Goal: Task Accomplishment & Management: Manage account settings

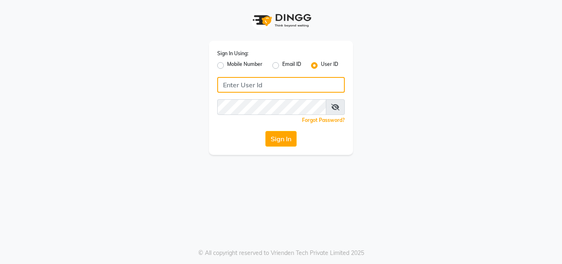
click at [265, 79] on input "Username" at bounding box center [280, 85] width 127 height 16
type input "9004011399"
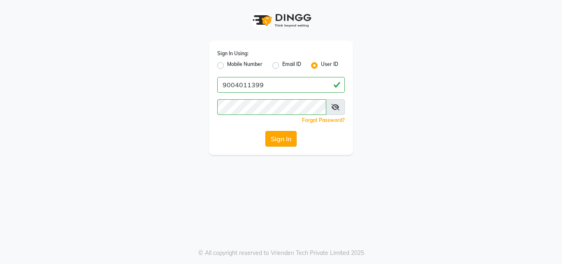
click at [285, 132] on button "Sign In" at bounding box center [280, 139] width 31 height 16
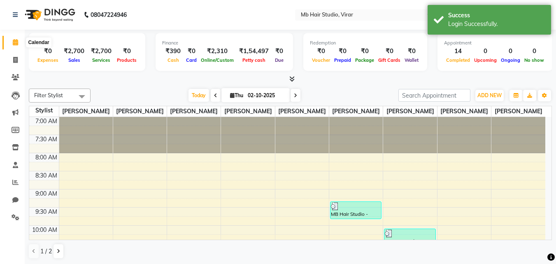
click at [14, 44] on icon at bounding box center [15, 42] width 5 height 6
click at [16, 62] on icon at bounding box center [15, 60] width 5 height 6
select select "7979"
select select "service"
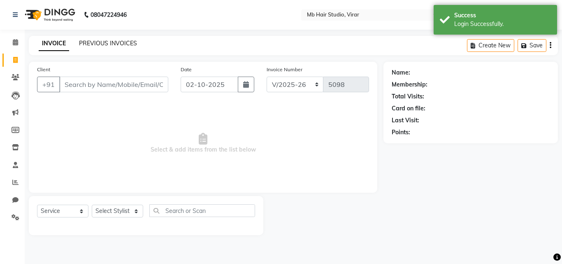
click at [105, 40] on link "PREVIOUS INVOICES" at bounding box center [108, 42] width 58 height 7
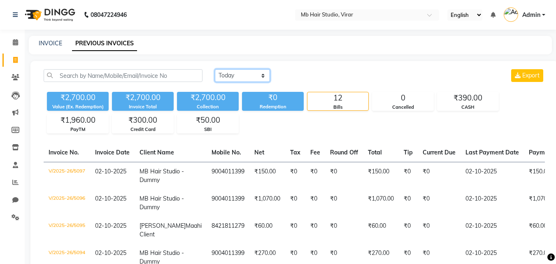
click at [244, 74] on select "Today Yesterday Custom Range" at bounding box center [242, 75] width 55 height 13
select select "yesterday"
click at [215, 69] on select "Today Yesterday Custom Range" at bounding box center [242, 75] width 55 height 13
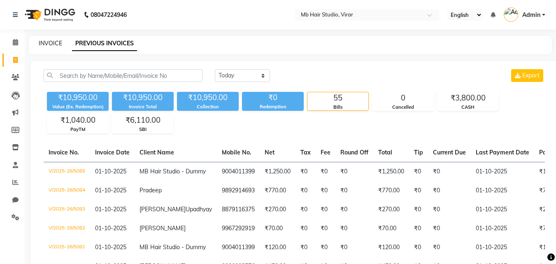
click at [43, 41] on link "INVOICE" at bounding box center [50, 42] width 23 height 7
select select "service"
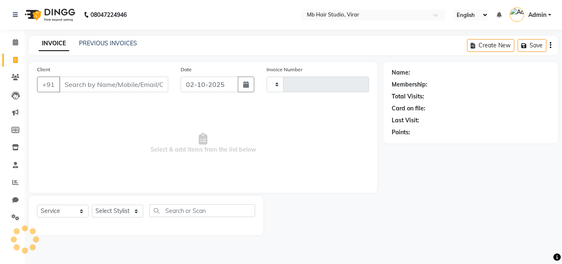
type input "5099"
select select "7979"
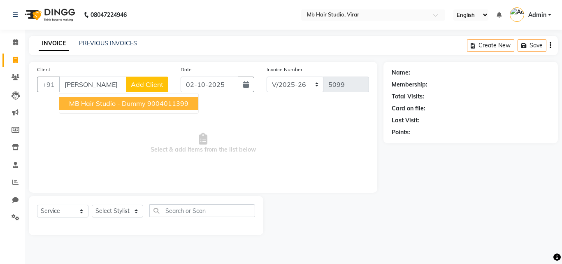
click at [162, 104] on ngb-highlight "9004011399" at bounding box center [167, 103] width 41 height 8
type input "9004011399"
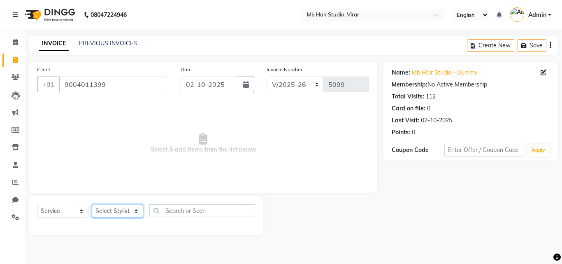
click at [121, 212] on select "Select Stylist Ashvini Patil Babli Choudhary Imtiyaz Khan Irfan Khan Mahendra S…" at bounding box center [117, 210] width 51 height 13
select select "71940"
click at [92, 204] on select "Select Stylist Ashvini Patil Babli Choudhary Imtiyaz Khan Irfan Khan Mahendra S…" at bounding box center [117, 210] width 51 height 13
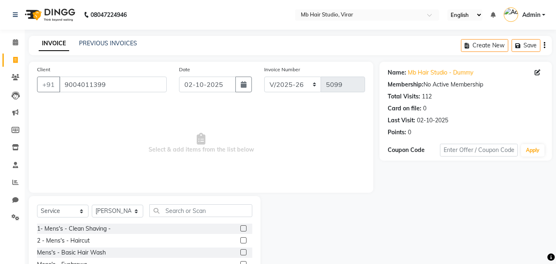
click at [192, 218] on div "Select Service Product Membership Package Voucher Prepaid Gift Card Select Styl…" at bounding box center [144, 213] width 215 height 19
click at [194, 213] on input "text" at bounding box center [200, 210] width 103 height 13
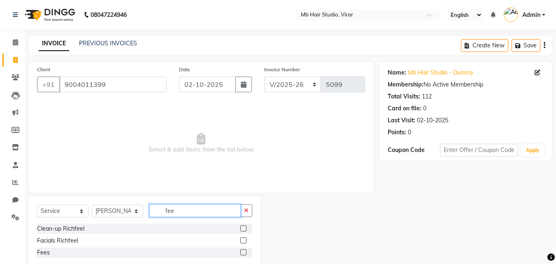
type input "fee"
click at [242, 251] on label at bounding box center [243, 252] width 6 height 6
click at [242, 251] on input "checkbox" at bounding box center [242, 252] width 5 height 5
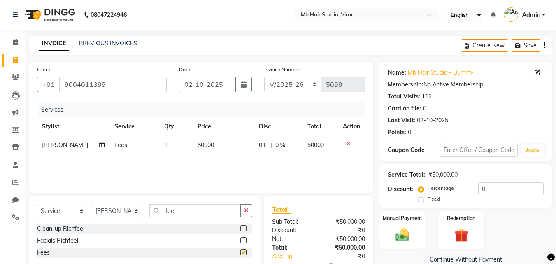
checkbox input "false"
click at [242, 85] on icon "button" at bounding box center [244, 84] width 6 height 7
select select "10"
select select "2025"
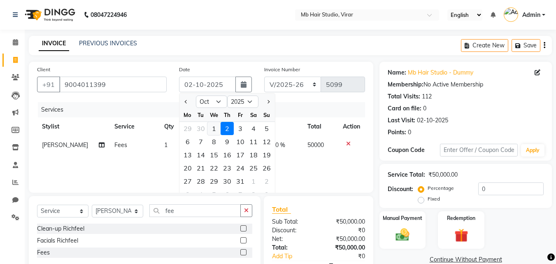
click at [210, 127] on div "1" at bounding box center [213, 128] width 13 height 13
type input "01-10-2025"
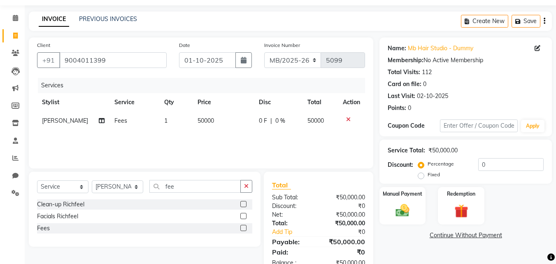
scroll to position [48, 0]
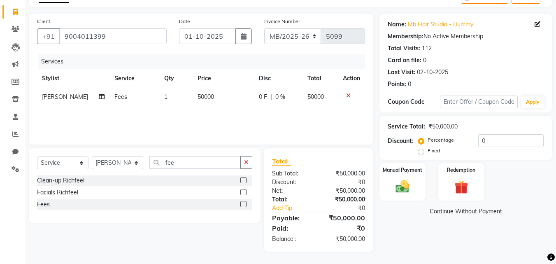
click at [204, 100] on span "50000" at bounding box center [205, 96] width 16 height 7
select select "71940"
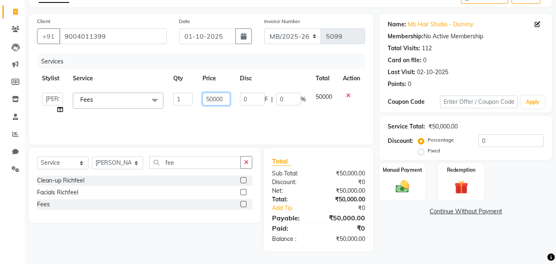
click at [224, 98] on input "50000" at bounding box center [216, 99] width 28 height 13
type input "5"
type input "15000"
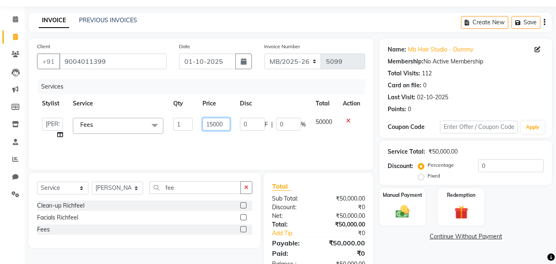
scroll to position [0, 0]
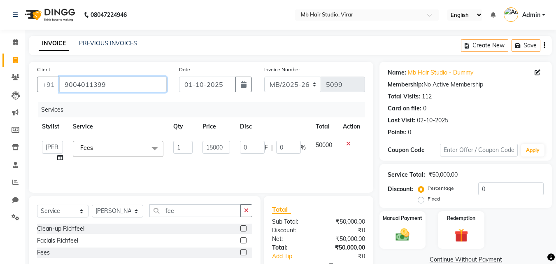
click at [153, 82] on input "9004011399" at bounding box center [112, 84] width 107 height 16
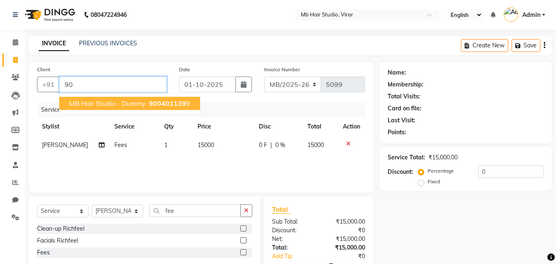
type input "9"
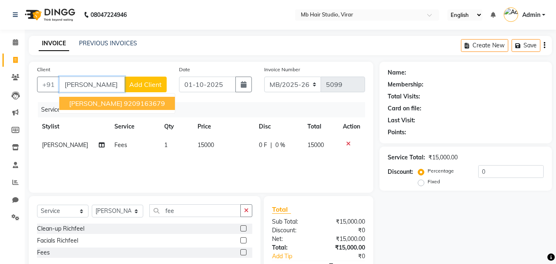
click at [125, 103] on ngb-highlight "9209163679" at bounding box center [144, 103] width 41 height 8
type input "9209163679"
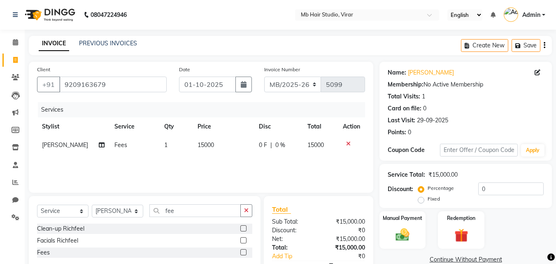
scroll to position [48, 0]
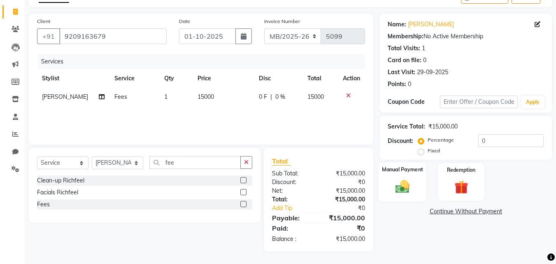
click at [402, 177] on div "Manual Payment" at bounding box center [402, 181] width 48 height 39
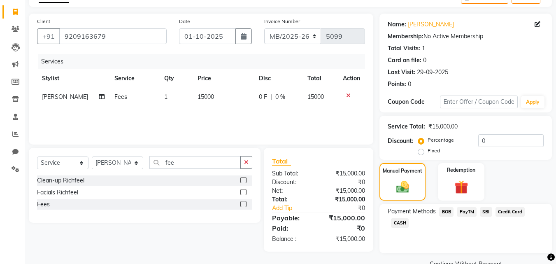
click at [468, 209] on span "PayTM" at bounding box center [466, 211] width 20 height 9
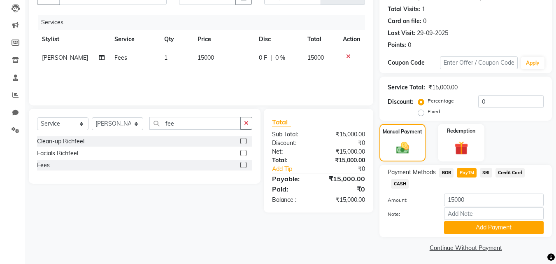
scroll to position [90, 0]
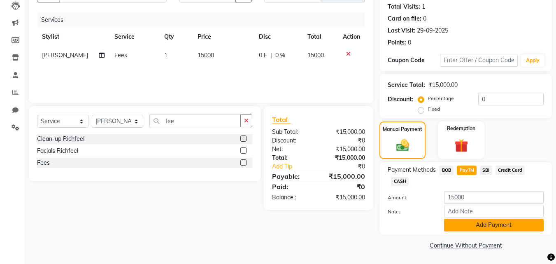
click at [502, 226] on button "Add Payment" at bounding box center [494, 224] width 100 height 13
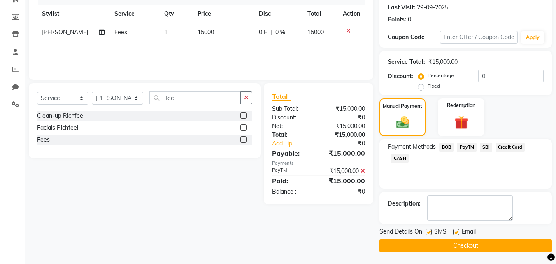
scroll to position [113, 0]
click at [454, 230] on label at bounding box center [456, 231] width 6 height 6
click at [454, 230] on input "checkbox" at bounding box center [455, 231] width 5 height 5
checkbox input "false"
click at [428, 230] on label at bounding box center [428, 231] width 6 height 6
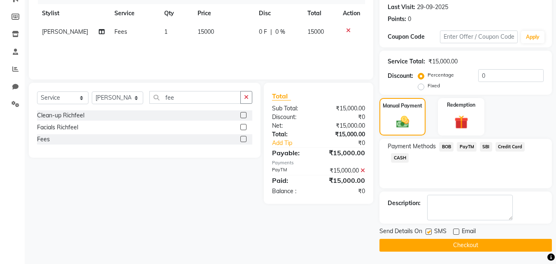
click at [428, 230] on input "checkbox" at bounding box center [427, 231] width 5 height 5
checkbox input "false"
click at [445, 244] on button "Checkout" at bounding box center [465, 244] width 172 height 13
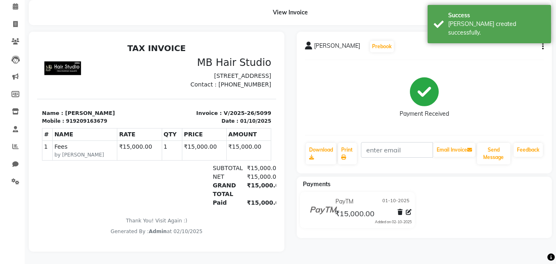
scroll to position [42, 0]
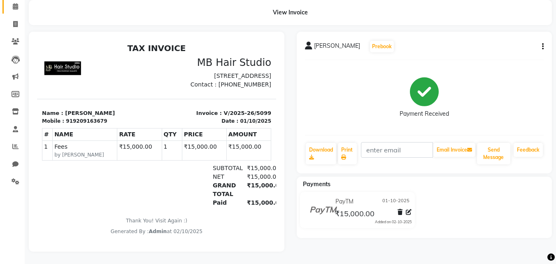
select select "service"
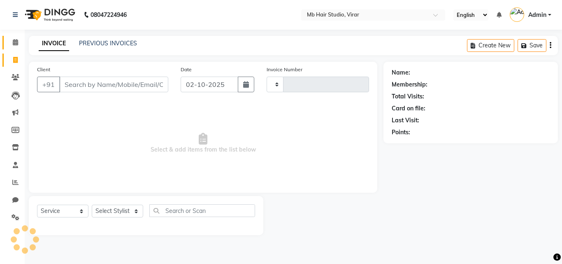
type input "5100"
select select "7979"
click at [12, 40] on span at bounding box center [15, 42] width 14 height 9
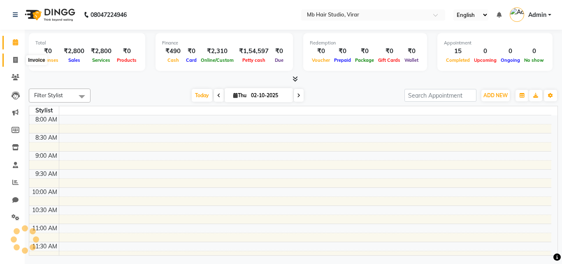
click at [14, 60] on icon at bounding box center [15, 60] width 5 height 6
select select "service"
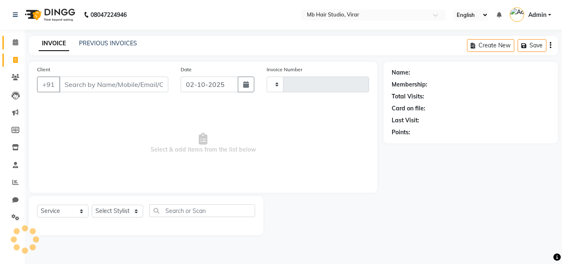
click at [7, 39] on link "Calendar" at bounding box center [12, 43] width 20 height 14
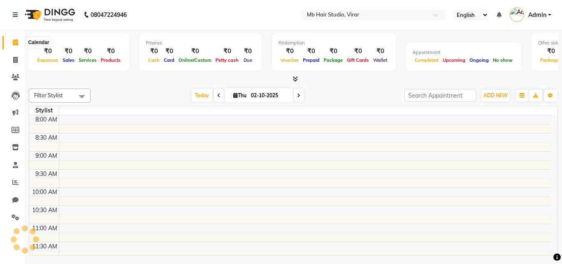
click at [17, 42] on icon at bounding box center [15, 42] width 5 height 6
click at [19, 60] on span at bounding box center [15, 60] width 14 height 9
select select "service"
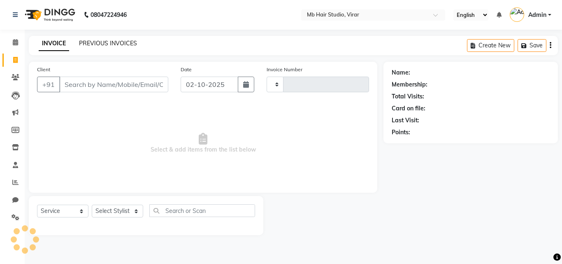
click at [127, 43] on link "PREVIOUS INVOICES" at bounding box center [108, 42] width 58 height 7
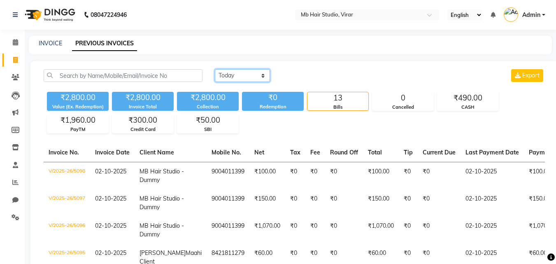
click at [253, 75] on select "Today Yesterday Custom Range" at bounding box center [242, 75] width 55 height 13
select select "yesterday"
click at [215, 69] on select "Today Yesterday Custom Range" at bounding box center [242, 75] width 55 height 13
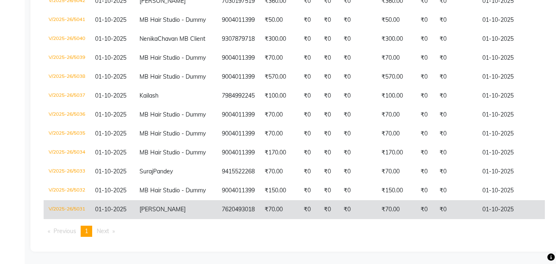
scroll to position [1505, 0]
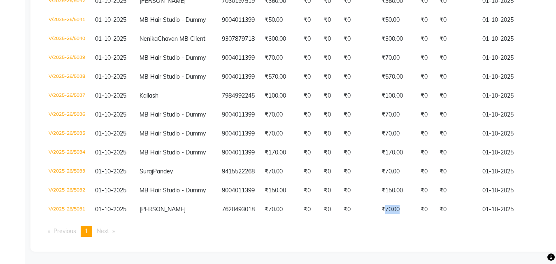
drag, startPoint x: 349, startPoint y: 212, endPoint x: 367, endPoint y: 215, distance: 18.5
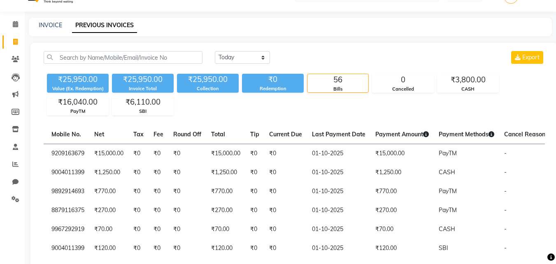
scroll to position [0, 0]
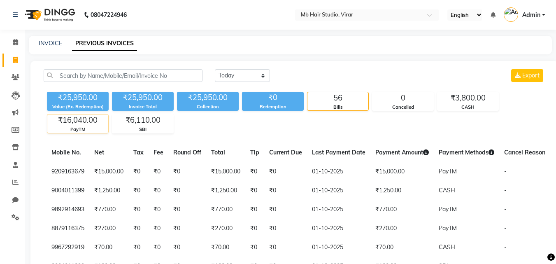
click at [72, 120] on div "₹16,040.00" at bounding box center [77, 120] width 61 height 12
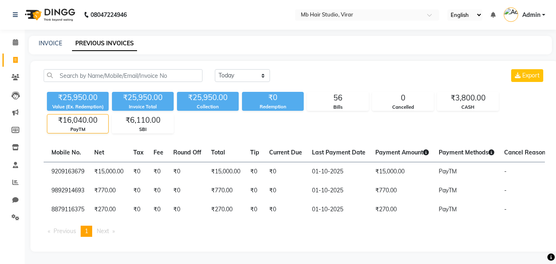
scroll to position [14, 0]
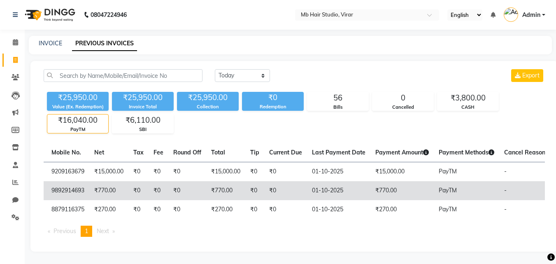
click at [370, 181] on td "₹770.00" at bounding box center [401, 190] width 63 height 19
click at [245, 181] on td "₹0" at bounding box center [254, 190] width 19 height 19
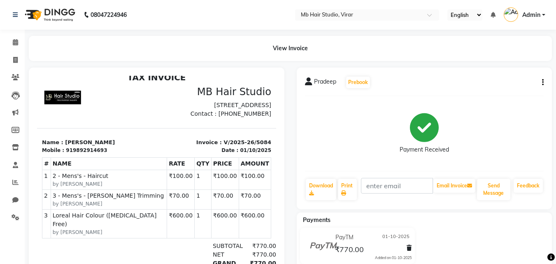
click at [542, 82] on icon "button" at bounding box center [543, 82] width 2 height 0
click at [500, 93] on div "Edit Invoice" at bounding box center [501, 93] width 56 height 10
select select "service"
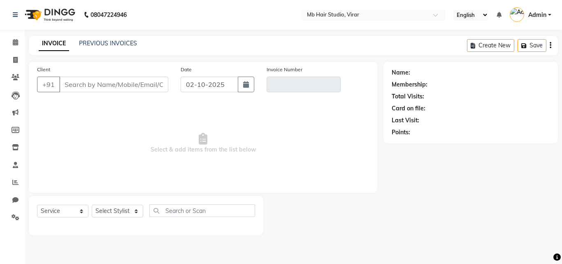
type input "9892914693"
type input "V/2025-26/5084"
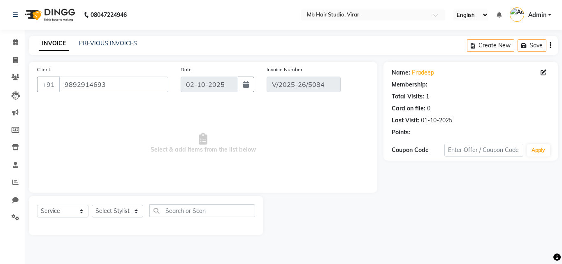
type input "01-10-2025"
select select "select"
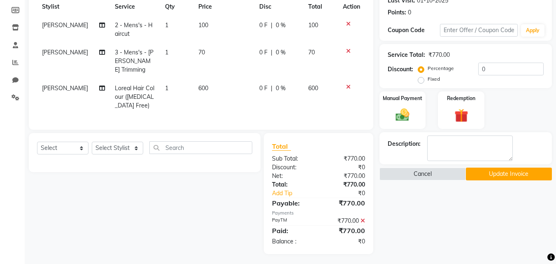
scroll to position [79, 0]
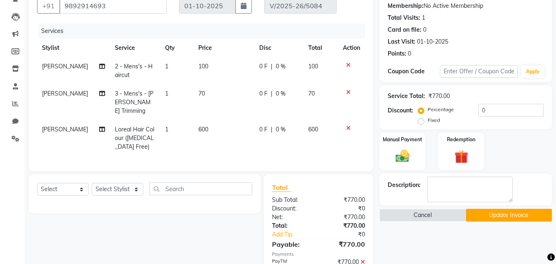
click at [198, 94] on span "70" at bounding box center [201, 93] width 7 height 7
select select "74609"
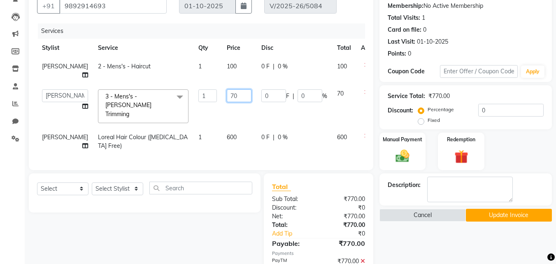
click at [227, 97] on input "70" at bounding box center [239, 95] width 25 height 13
click at [227, 96] on input "70" at bounding box center [239, 95] width 25 height 13
type input "50"
click at [193, 234] on div "Select Service Product Membership Package Voucher Prepaid Gift Card Select Styl…" at bounding box center [142, 233] width 238 height 121
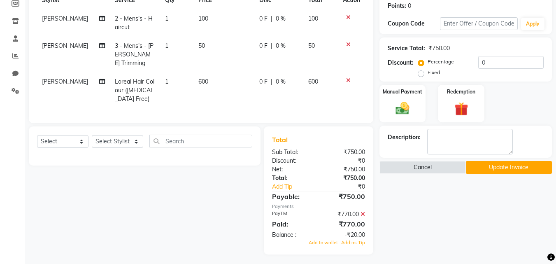
scroll to position [127, 0]
click at [362, 211] on icon at bounding box center [362, 214] width 5 height 6
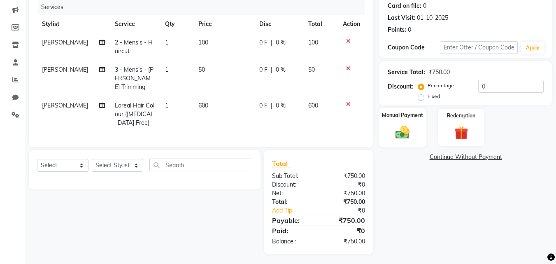
click at [410, 130] on img at bounding box center [402, 132] width 23 height 16
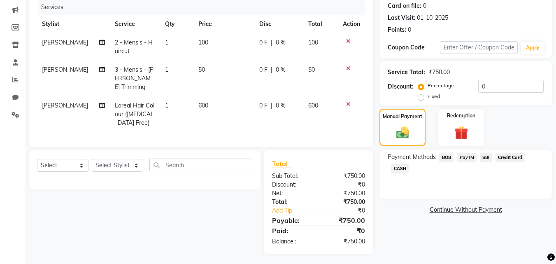
drag, startPoint x: 468, startPoint y: 156, endPoint x: 477, endPoint y: 164, distance: 12.2
click at [467, 156] on span "PayTM" at bounding box center [466, 157] width 20 height 9
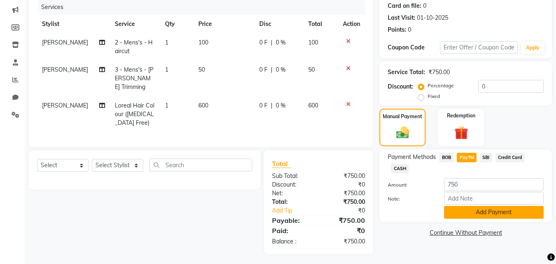
click at [496, 213] on button "Add Payment" at bounding box center [494, 212] width 100 height 13
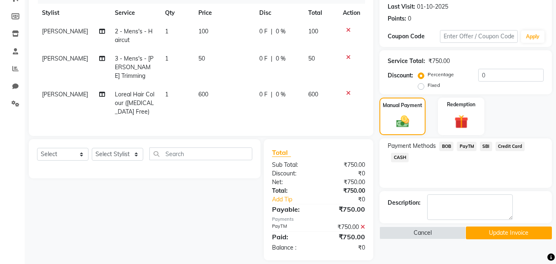
scroll to position [120, 0]
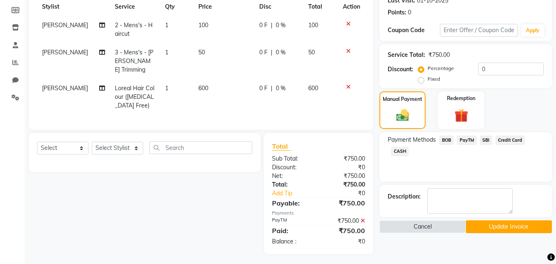
click at [491, 224] on button "Update Invoice" at bounding box center [508, 226] width 86 height 13
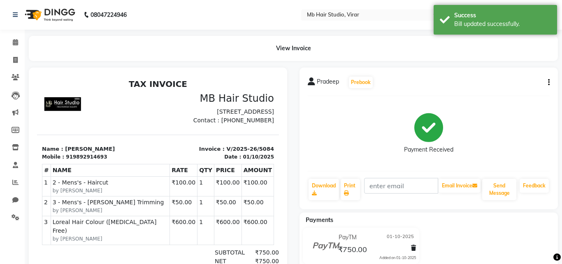
select select "service"
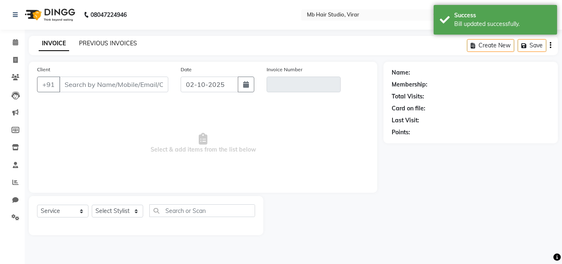
click at [116, 43] on link "PREVIOUS INVOICES" at bounding box center [108, 42] width 58 height 7
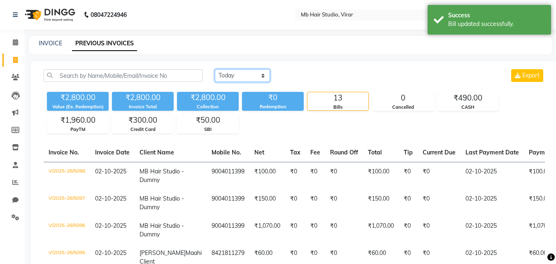
click at [234, 72] on select "Today Yesterday Custom Range" at bounding box center [242, 75] width 55 height 13
click at [215, 69] on select "Today Yesterday Custom Range" at bounding box center [242, 75] width 55 height 13
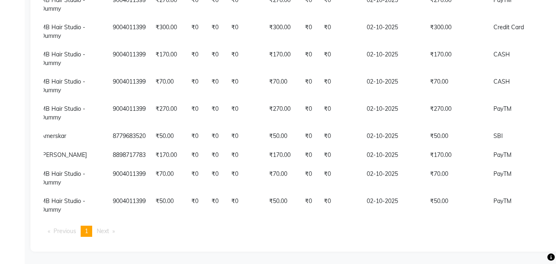
scroll to position [0, 102]
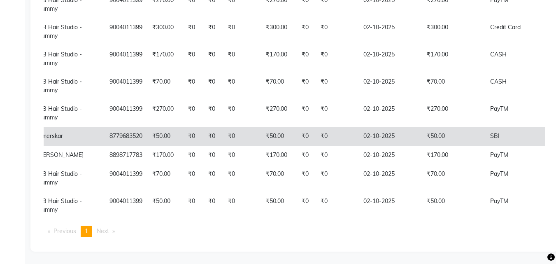
click at [388, 127] on td "02-10-2025" at bounding box center [389, 136] width 63 height 19
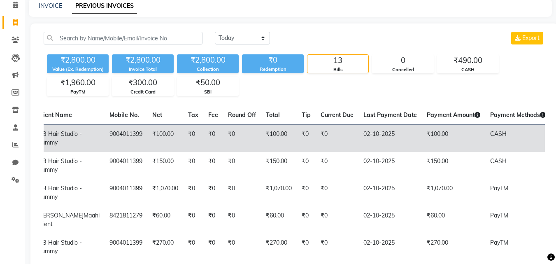
scroll to position [0, 0]
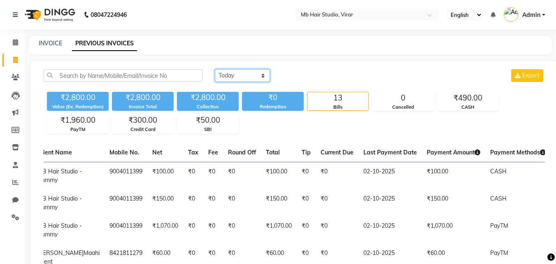
click at [256, 74] on select "Today Yesterday Custom Range" at bounding box center [242, 75] width 55 height 13
click at [215, 69] on select "Today Yesterday Custom Range" at bounding box center [242, 75] width 55 height 13
click at [240, 76] on select "Today Yesterday Custom Range" at bounding box center [242, 75] width 55 height 13
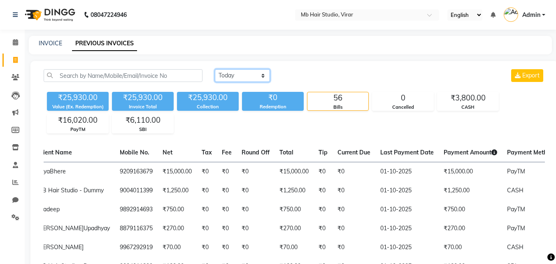
click at [215, 69] on select "Today Yesterday Custom Range" at bounding box center [242, 75] width 55 height 13
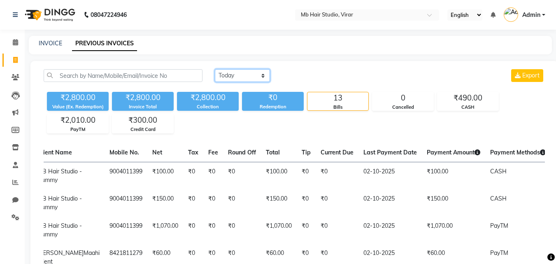
click at [263, 78] on select "Today Yesterday Custom Range" at bounding box center [242, 75] width 55 height 13
select select "yesterday"
click at [215, 69] on select "Today Yesterday Custom Range" at bounding box center [242, 75] width 55 height 13
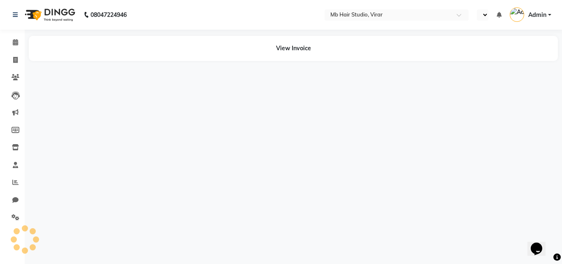
select select "en"
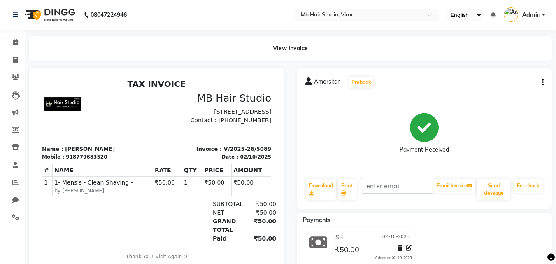
scroll to position [42, 0]
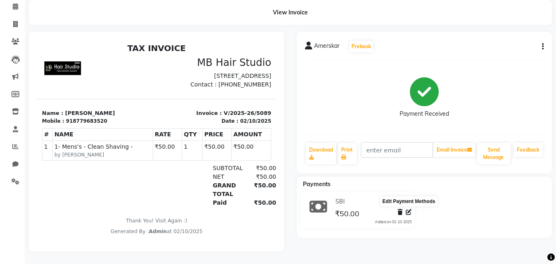
click at [407, 209] on icon at bounding box center [408, 212] width 6 height 6
select select "124"
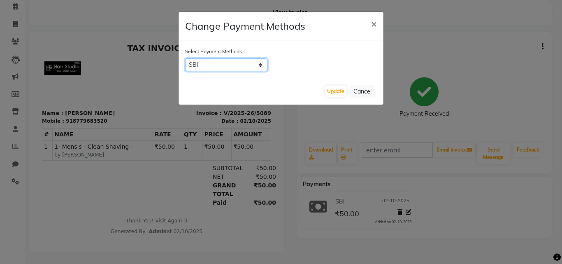
click at [260, 65] on select "BOB PayTM SBI Credit Card CASH" at bounding box center [226, 64] width 82 height 13
select select "6"
click at [185, 58] on select "BOB PayTM SBI Credit Card CASH" at bounding box center [226, 64] width 82 height 13
click at [333, 93] on button "Update" at bounding box center [335, 92] width 21 height 12
